Goal: Task Accomplishment & Management: Manage account settings

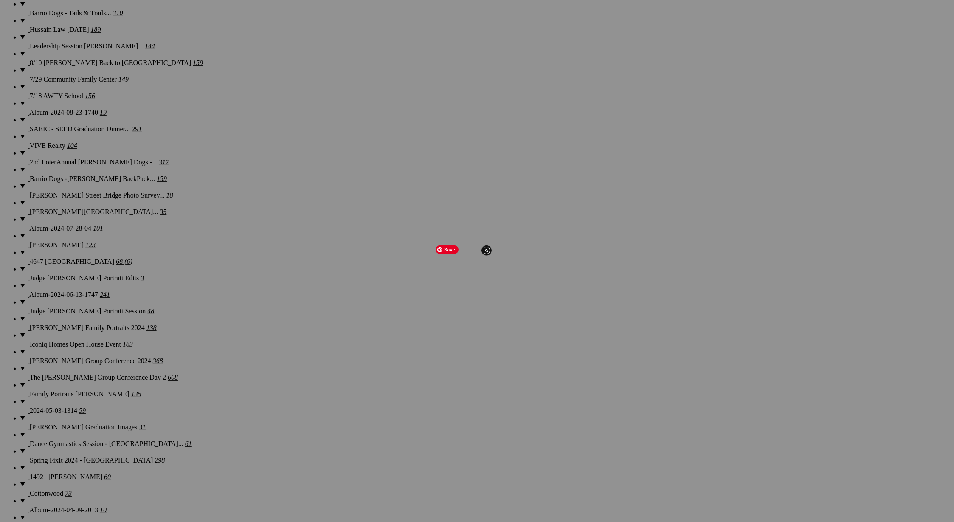
scroll to position [1901, 0]
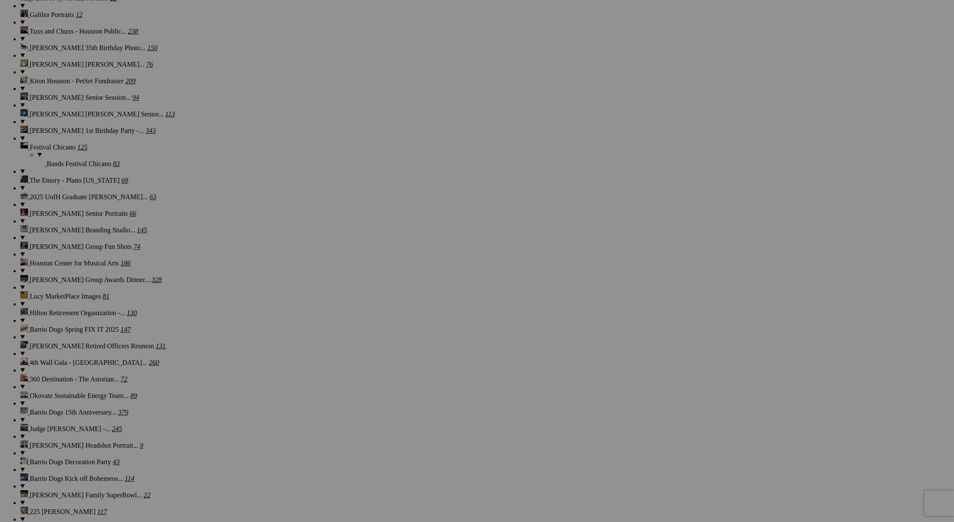
scroll to position [975, 0]
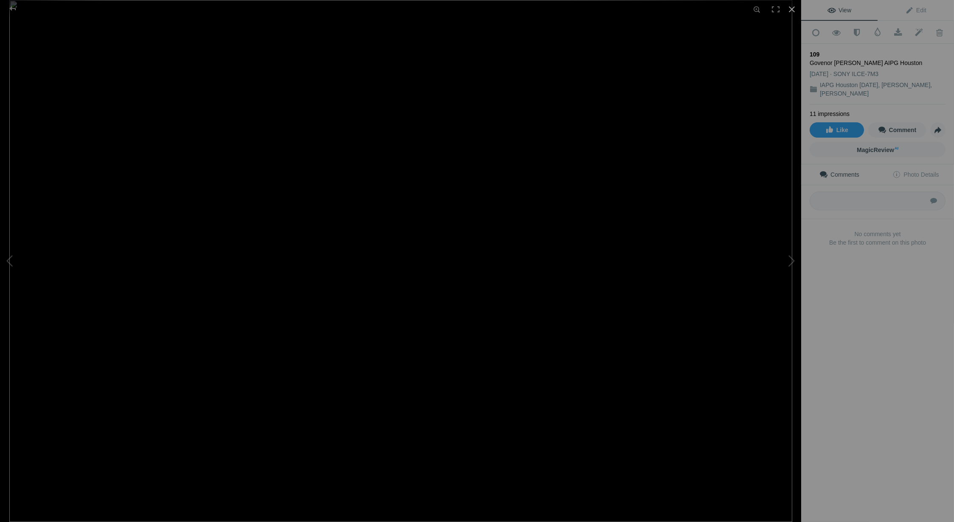
click at [796, 9] on div at bounding box center [791, 9] width 19 height 19
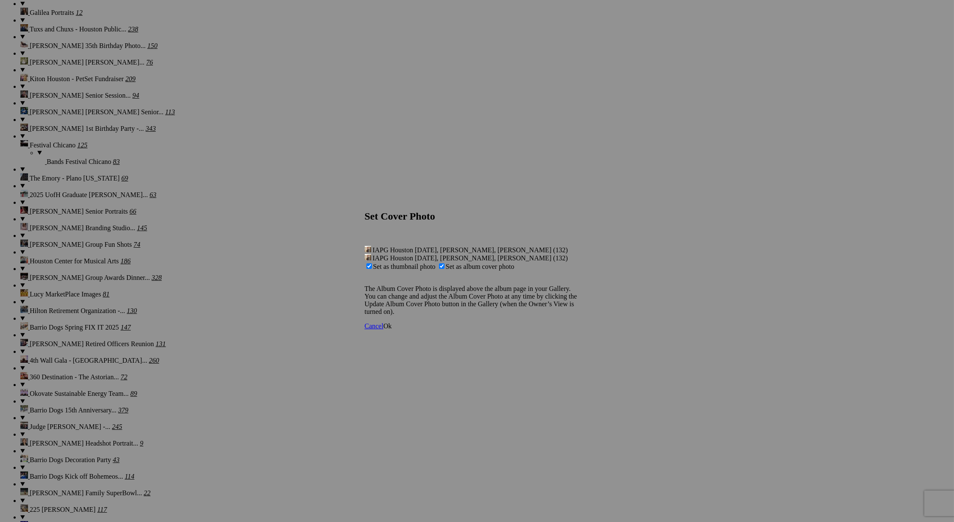
click at [392, 329] on span "Ok" at bounding box center [387, 325] width 8 height 7
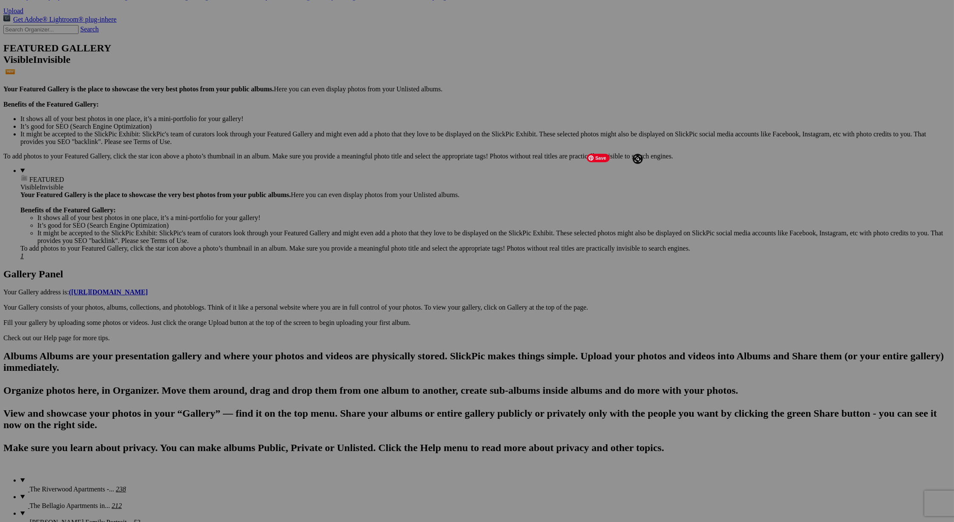
scroll to position [0, 0]
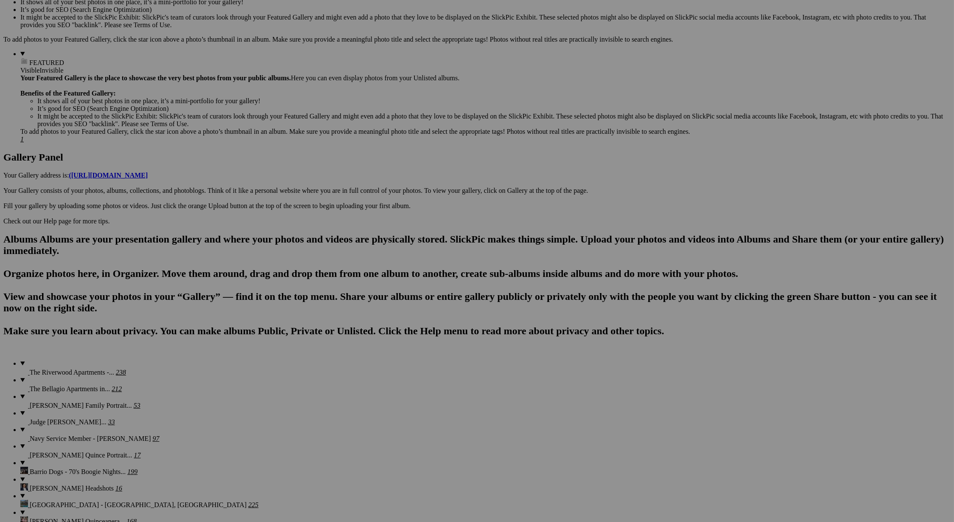
scroll to position [301, 0]
